Goal: Task Accomplishment & Management: Use online tool/utility

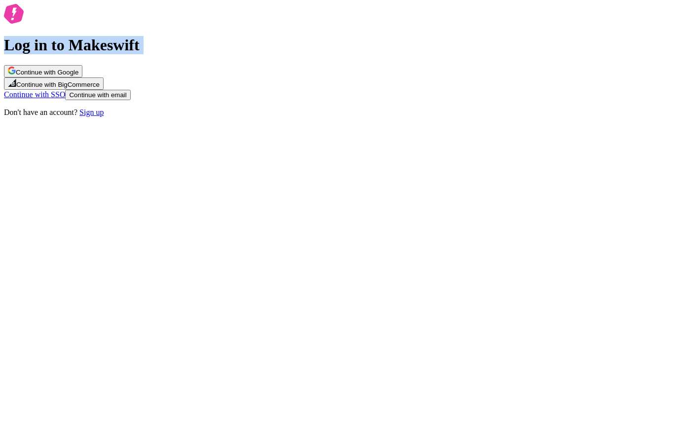
drag, startPoint x: 341, startPoint y: 158, endPoint x: 494, endPoint y: 175, distance: 154.4
click at [494, 117] on div "Log in to Makeswift Continue with Google Continue with BigCommerce Continue wit…" at bounding box center [347, 60] width 686 height 113
click at [82, 77] on button "Continue with Google" at bounding box center [43, 71] width 78 height 12
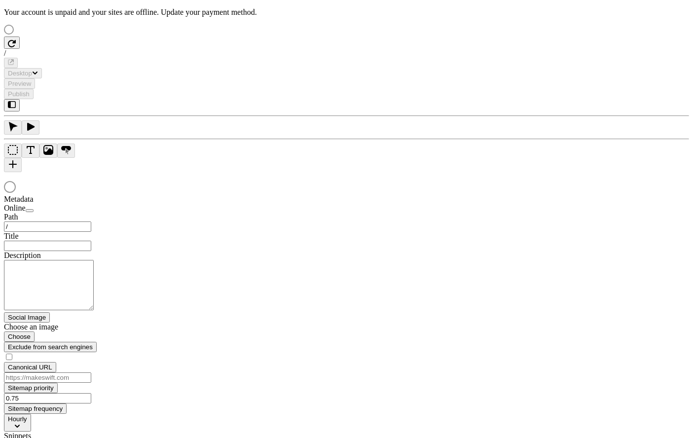
type input "/text-heavy-example-c"
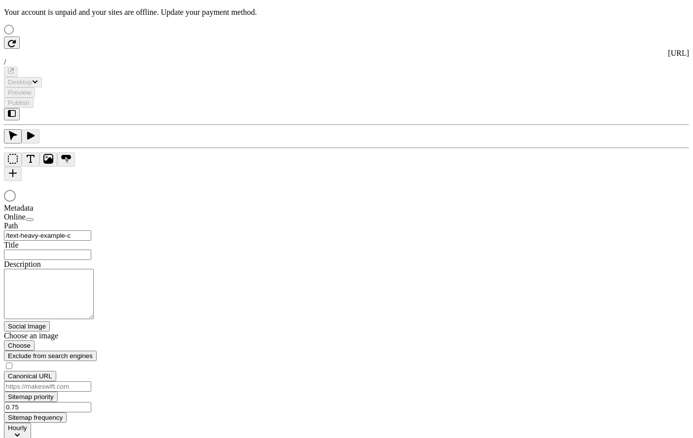
type input "Text Heavy Example C"
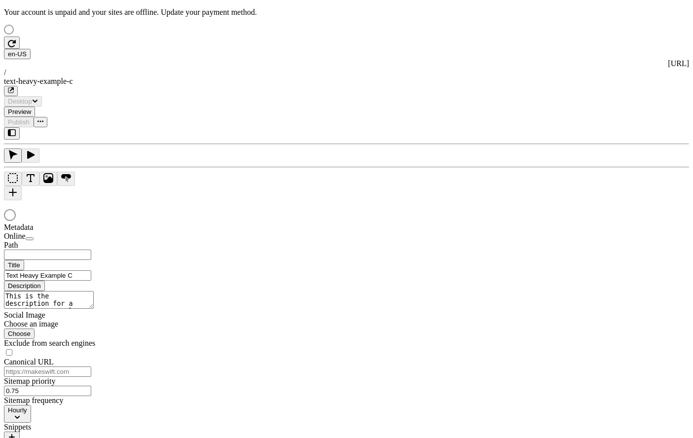
type input "/text-heavy-example-c"
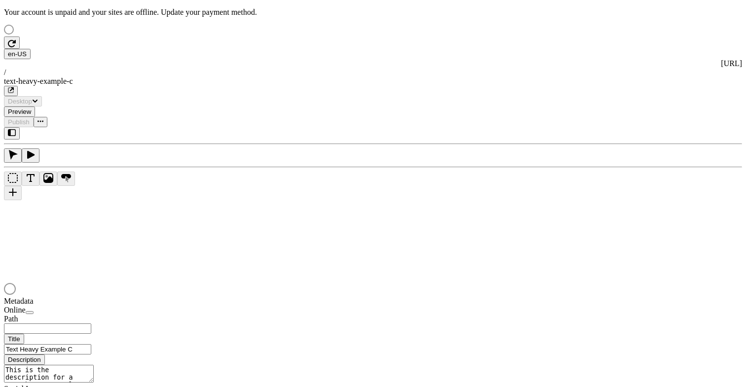
type input "/text-heavy-example-c"
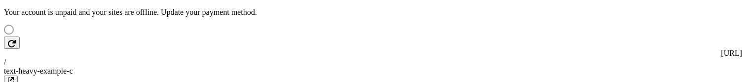
type input "/text-heavy-example-c"
type input "Text Heavy Example C"
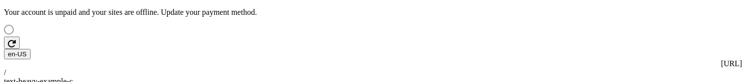
type input "/text-heavy-example-c"
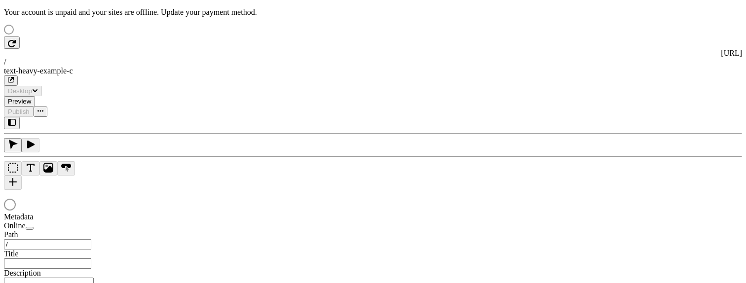
click at [414, 199] on div at bounding box center [373, 206] width 738 height 14
type input "/text-heavy-example-c"
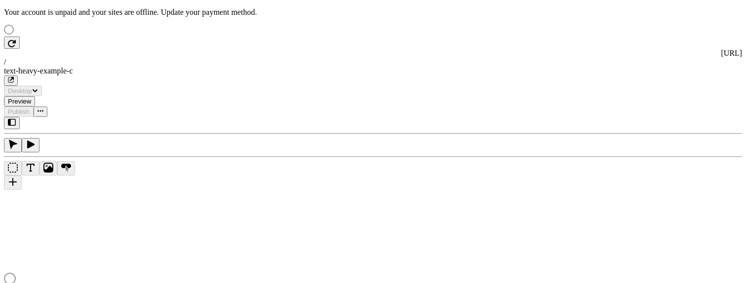
type input "Text Heavy Example C"
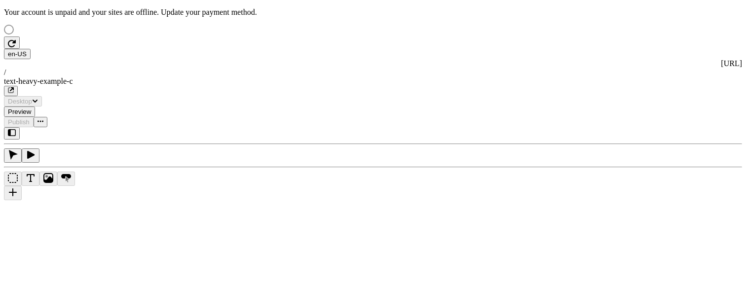
type input "/text-heavy-example-c"
